Goal: Entertainment & Leisure: Consume media (video, audio)

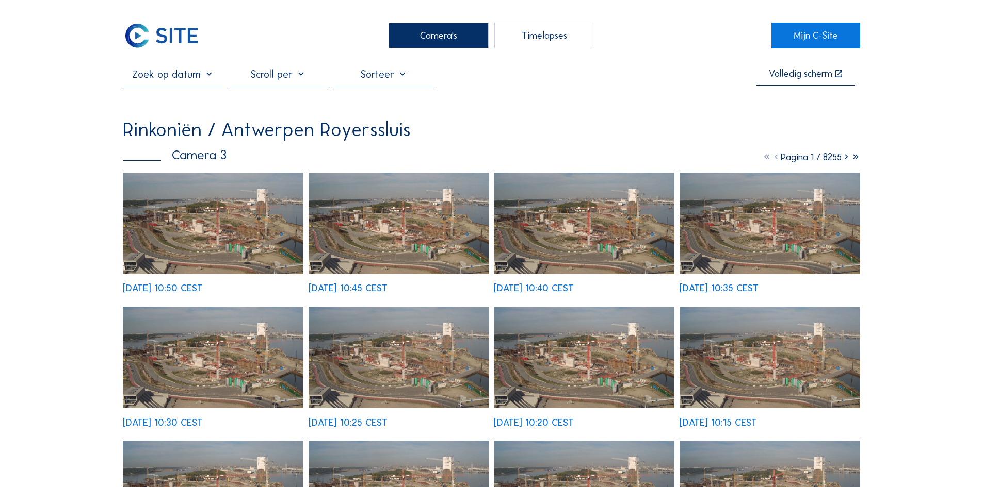
click at [246, 240] on img at bounding box center [213, 224] width 181 height 102
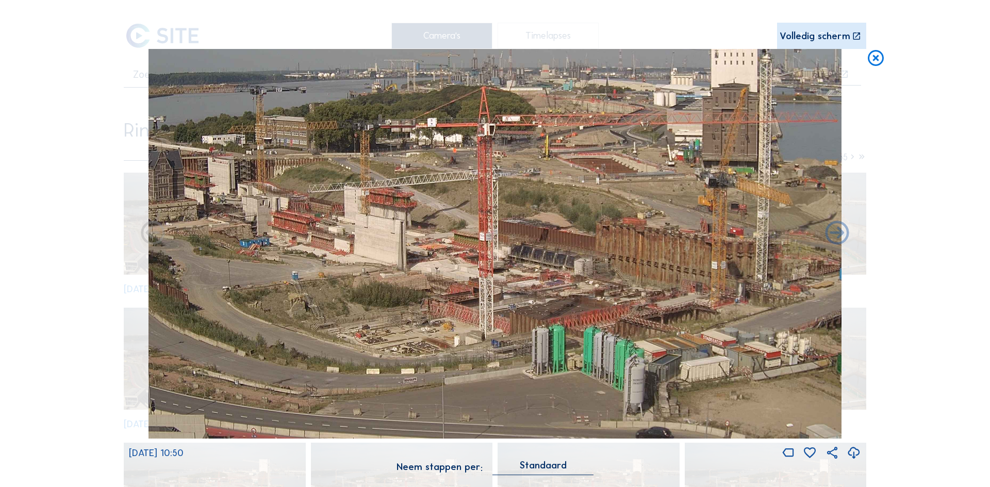
click at [820, 37] on div "Volledig scherm" at bounding box center [815, 36] width 71 height 10
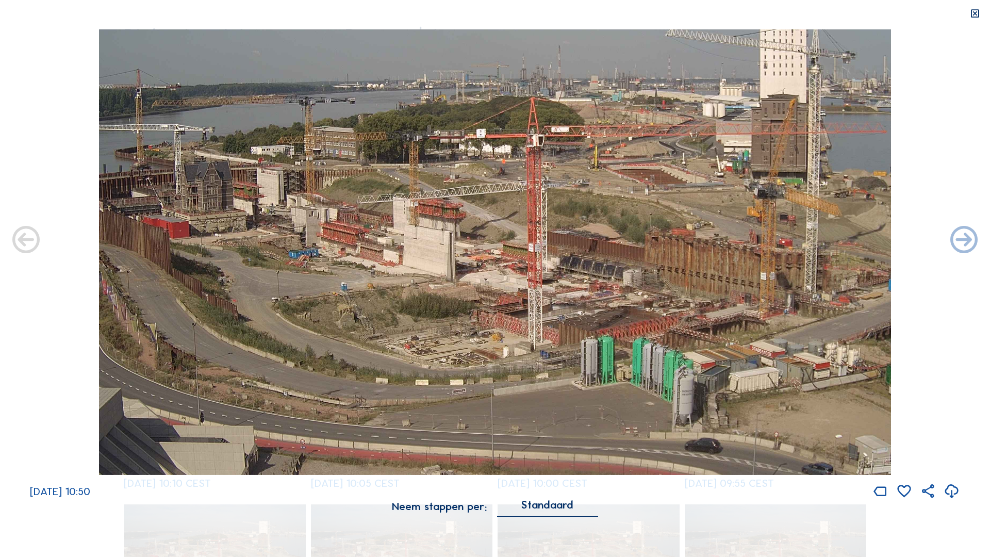
drag, startPoint x: 517, startPoint y: 276, endPoint x: 616, endPoint y: 307, distance: 103.1
click at [616, 307] on img at bounding box center [495, 252] width 792 height 446
click at [976, 13] on icon at bounding box center [975, 13] width 11 height 11
